Goal: Task Accomplishment & Management: Complete application form

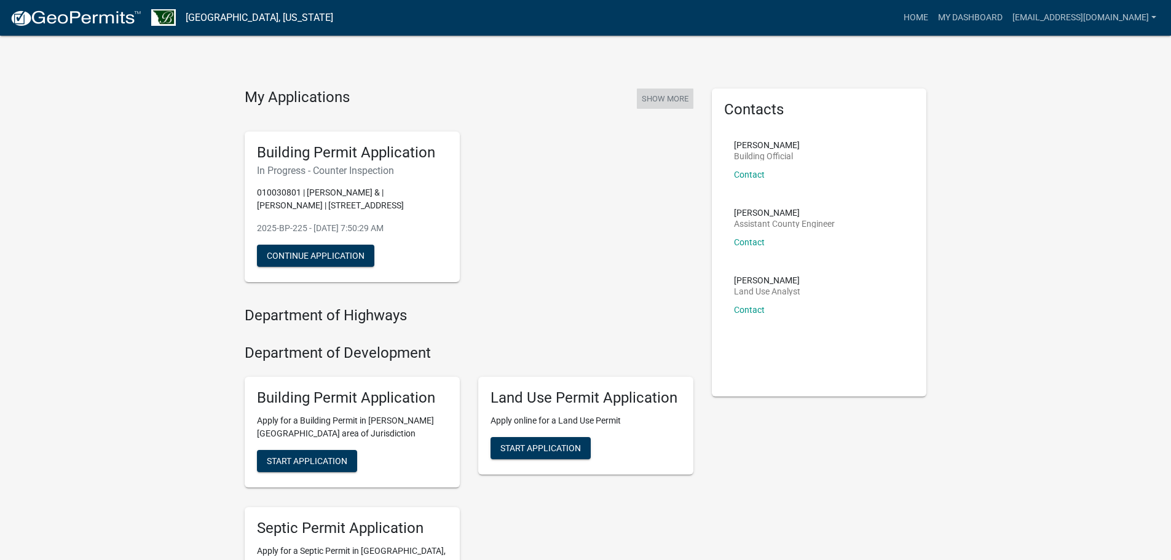
click at [675, 95] on button "Show More" at bounding box center [665, 98] width 57 height 20
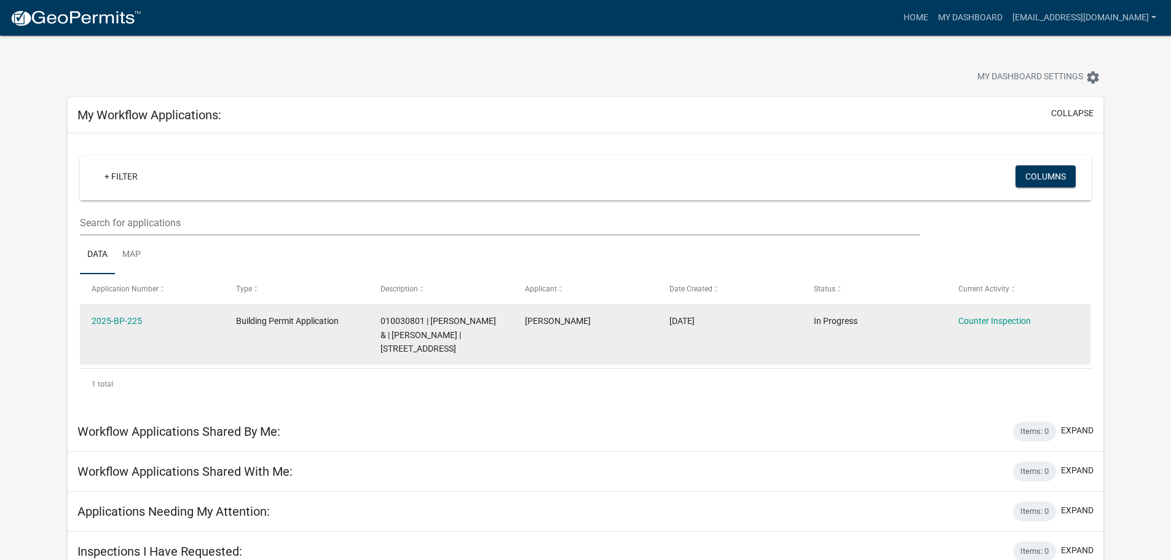
click at [750, 337] on datatable-body-cell "[DATE]" at bounding box center [729, 335] width 144 height 60
click at [420, 339] on span "010030801 | JAMES C CAMPBELL & | LISA M CAMPBELL | 12489 125TH ST NE" at bounding box center [438, 335] width 116 height 38
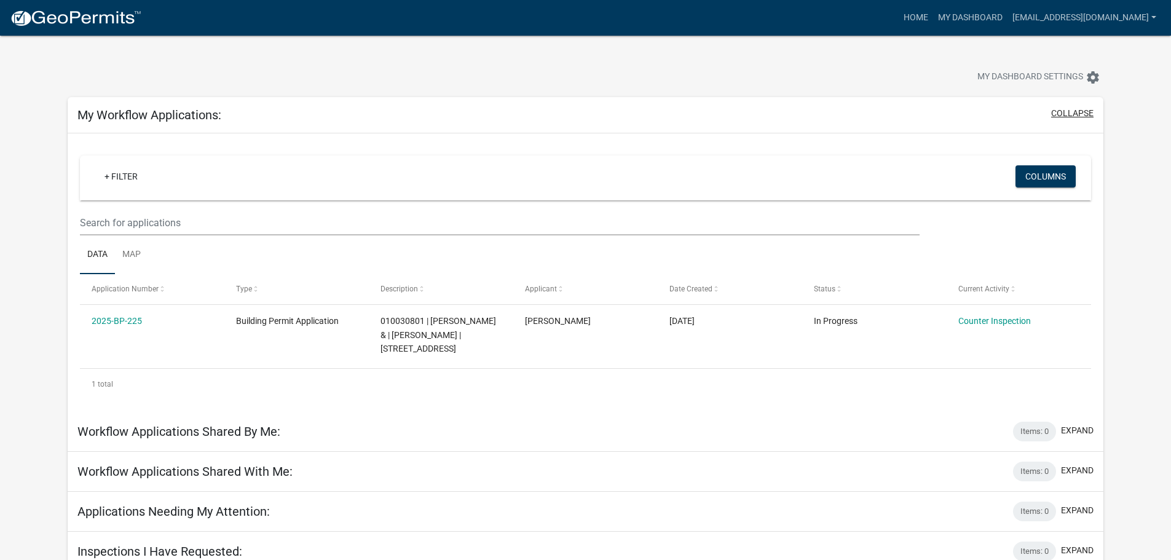
click at [1065, 111] on button "collapse" at bounding box center [1072, 113] width 42 height 13
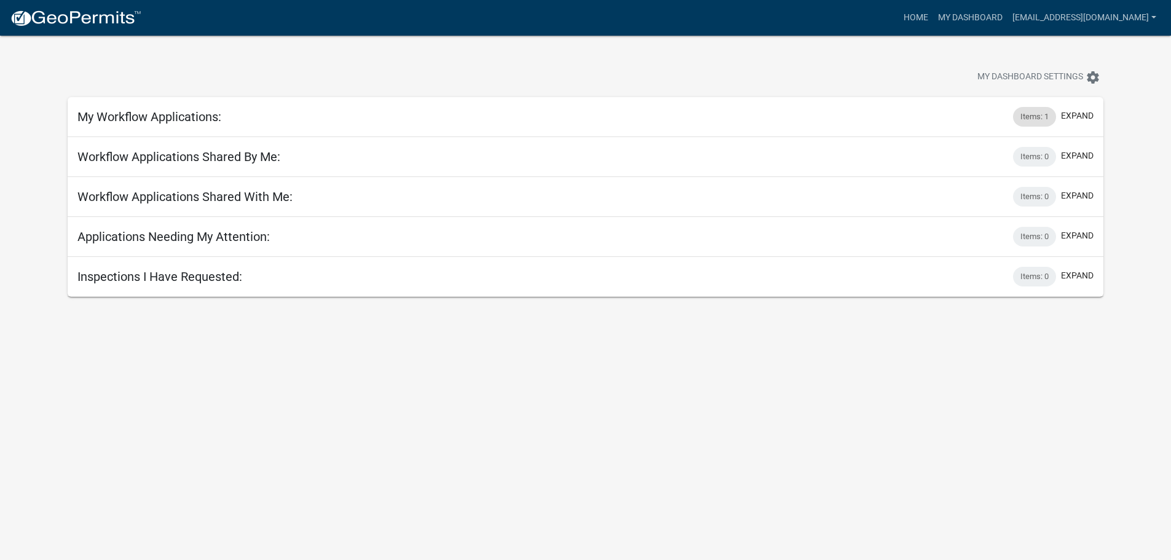
click at [1026, 120] on div "Items: 1" at bounding box center [1034, 117] width 43 height 20
click at [1083, 117] on button "expand" at bounding box center [1077, 115] width 33 height 13
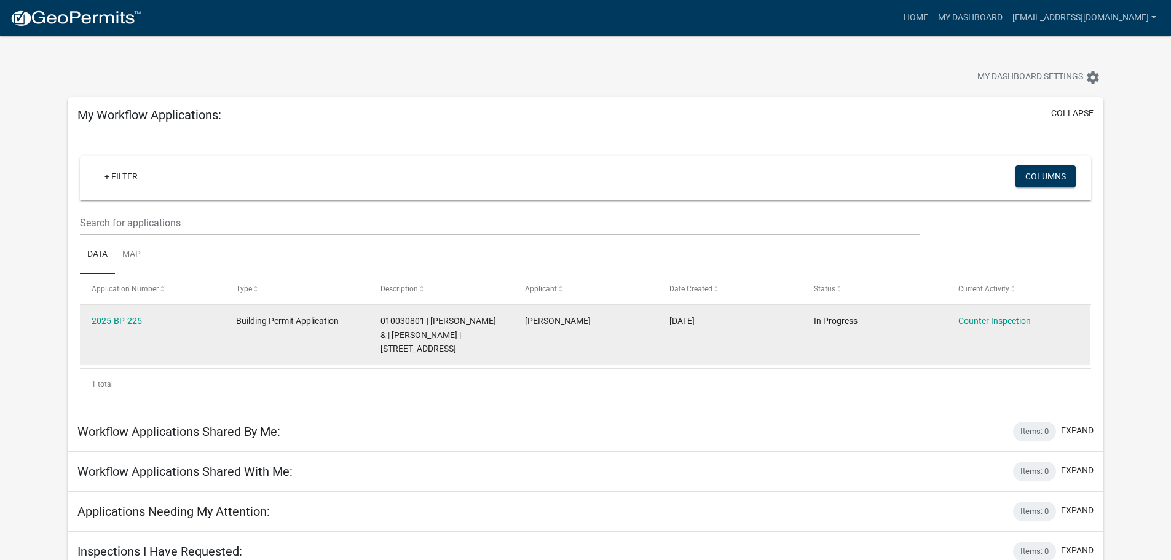
click at [433, 340] on div "010030801 | JAMES C CAMPBELL & | LISA M CAMPBELL | 12489 125TH ST NE" at bounding box center [440, 335] width 120 height 42
click at [344, 330] on datatable-body-cell "Building Permit Application" at bounding box center [296, 335] width 144 height 60
click at [127, 321] on link "2025-BP-225" at bounding box center [117, 321] width 50 height 10
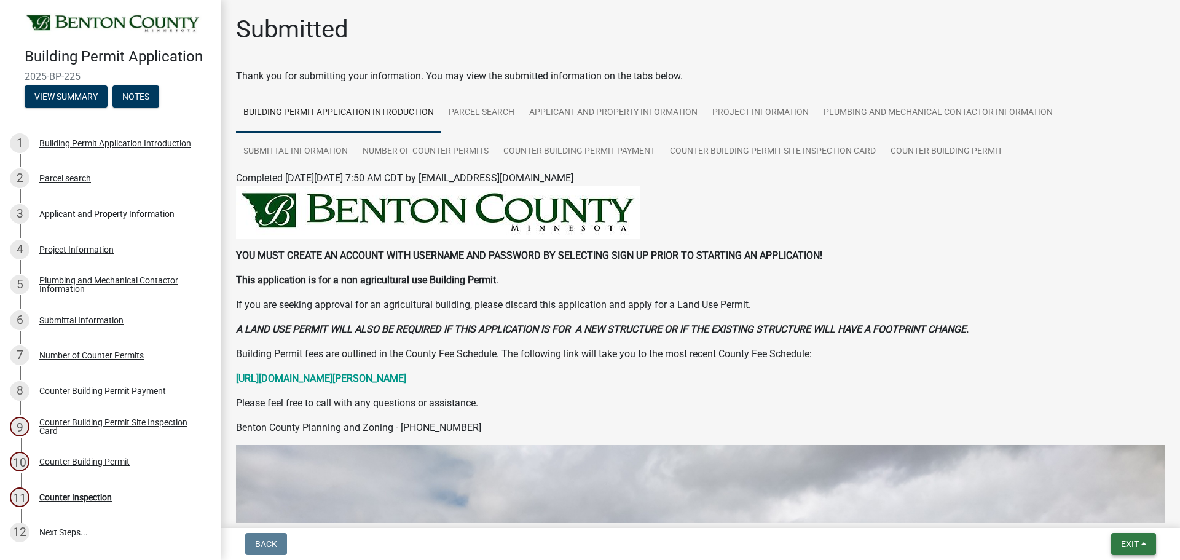
click at [1149, 543] on button "Exit" at bounding box center [1133, 544] width 45 height 22
click at [667, 396] on p "Please feel free to call with any questions or assistance." at bounding box center [700, 403] width 929 height 15
click at [79, 99] on button "View Summary" at bounding box center [66, 96] width 83 height 22
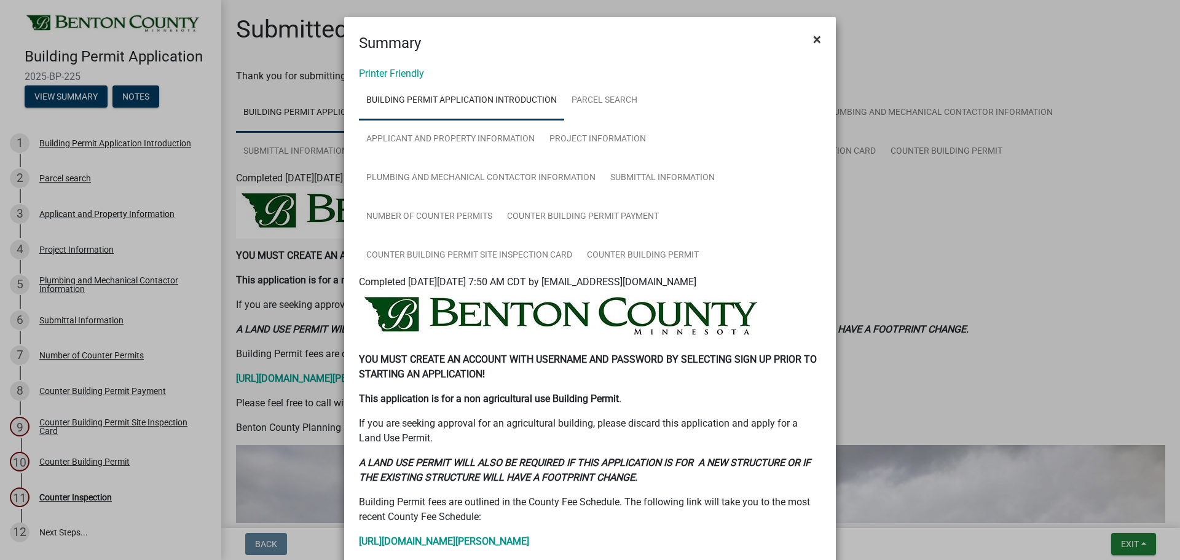
click at [815, 41] on span "×" at bounding box center [817, 39] width 8 height 17
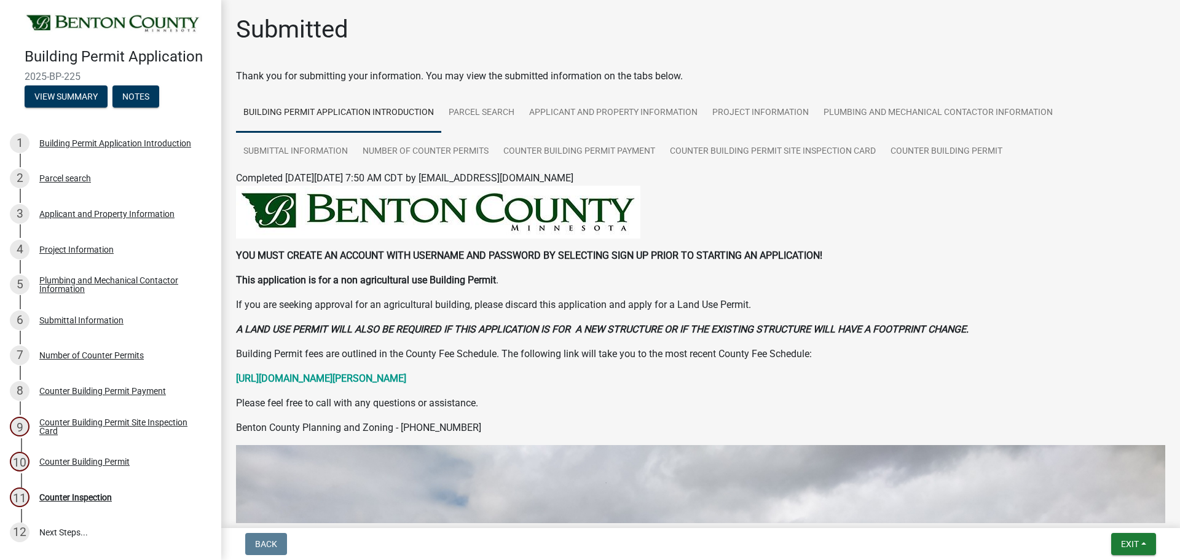
drag, startPoint x: 313, startPoint y: 31, endPoint x: 353, endPoint y: 226, distance: 198.7
click at [315, 39] on h1 "Submitted" at bounding box center [292, 29] width 112 height 29
click at [343, 202] on img at bounding box center [438, 212] width 404 height 53
click at [327, 115] on link "Building Permit Application Introduction" at bounding box center [338, 112] width 205 height 39
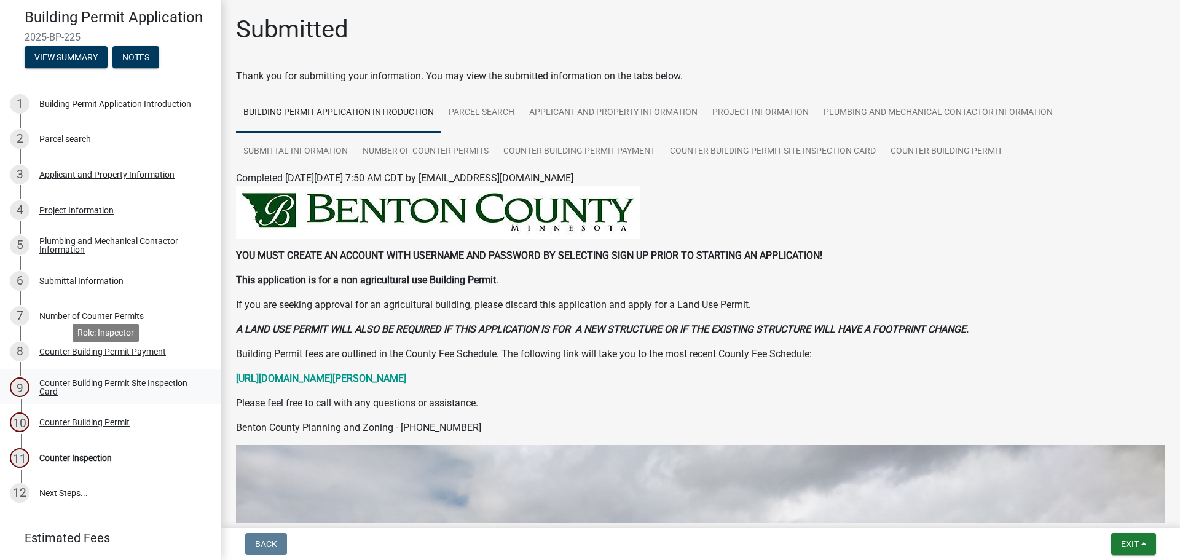
scroll to position [61, 0]
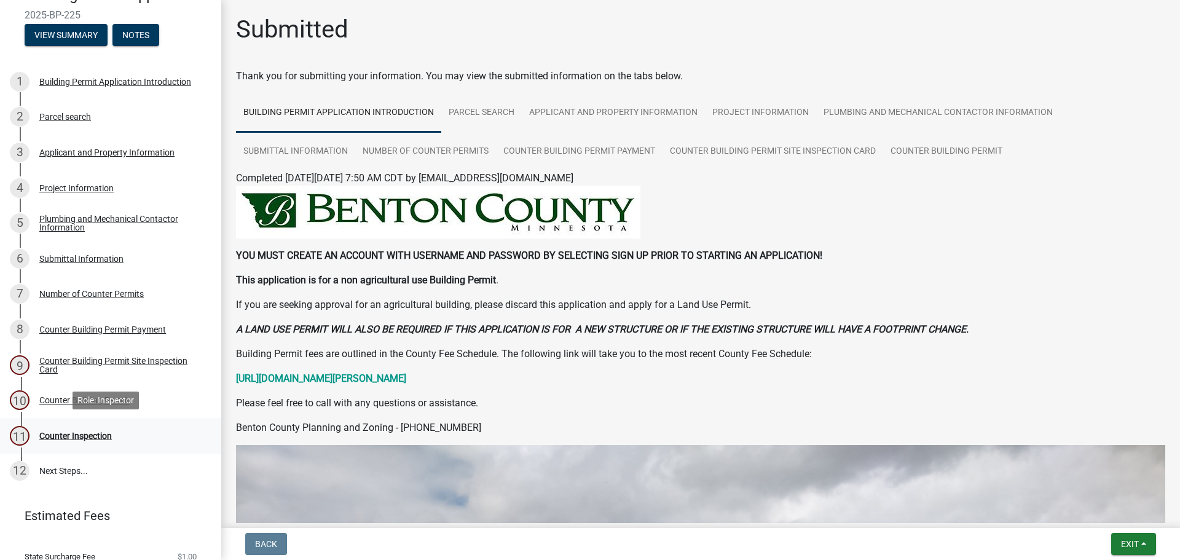
click at [97, 433] on div "Counter Inspection" at bounding box center [75, 435] width 73 height 9
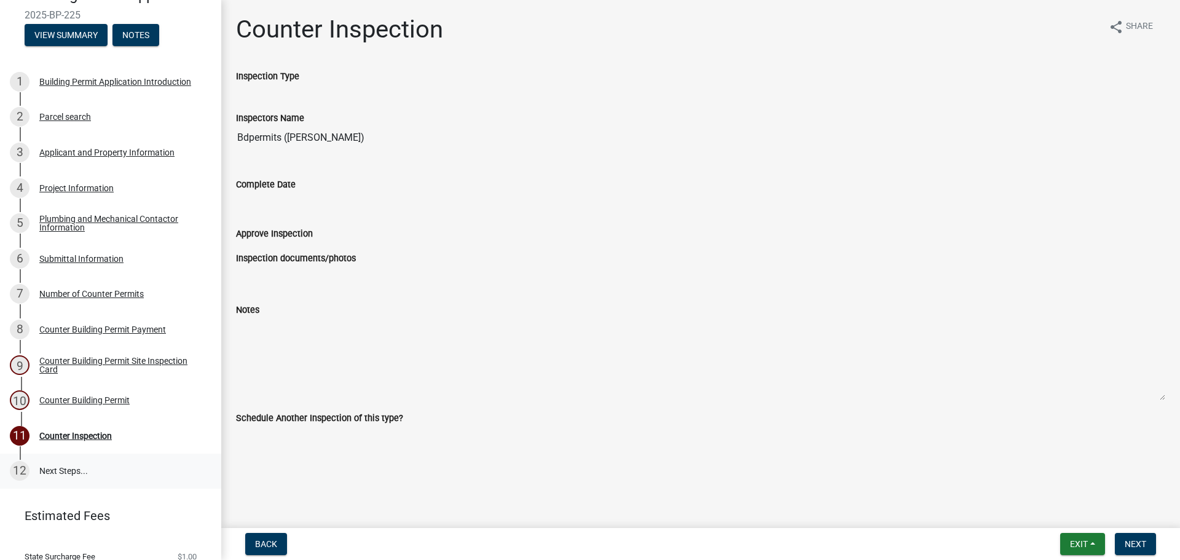
click at [55, 466] on link "12 Next Steps..." at bounding box center [110, 471] width 221 height 36
click at [1146, 550] on button "Next" at bounding box center [1135, 544] width 41 height 22
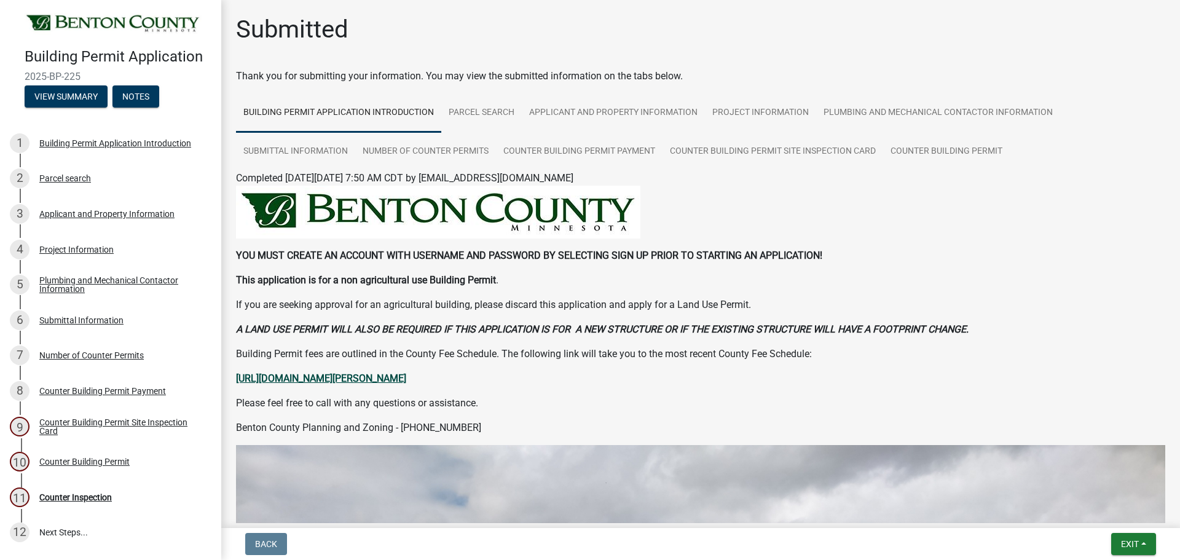
click at [345, 376] on strong "[URL][DOMAIN_NAME][PERSON_NAME]" at bounding box center [321, 378] width 170 height 12
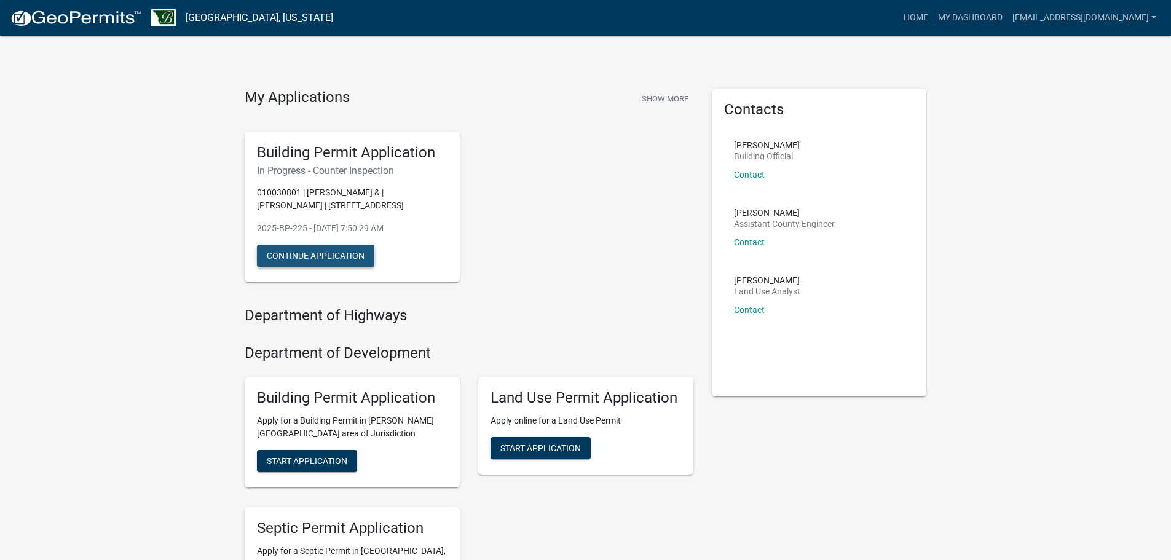
click at [328, 256] on button "Continue Application" at bounding box center [315, 256] width 117 height 22
